Goal: Find contact information: Find contact information

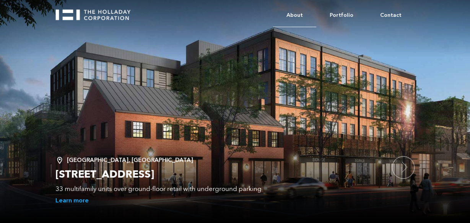
click at [298, 15] on link "About" at bounding box center [294, 15] width 43 height 23
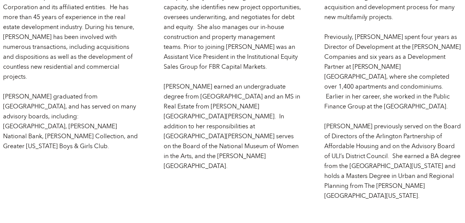
scroll to position [1070, 0]
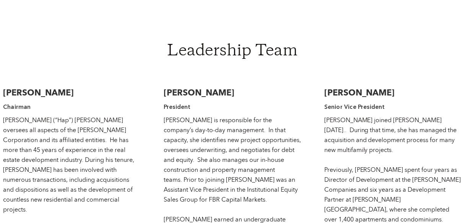
drag, startPoint x: 324, startPoint y: 60, endPoint x: 403, endPoint y: 57, distance: 78.4
click at [403, 80] on div "[PERSON_NAME] Senior Vice President [PERSON_NAME] joined [PERSON_NAME] [DATE]..…" at bounding box center [393, 207] width 138 height 255
copy h3 "[PERSON_NAME]"
